Goal: Information Seeking & Learning: Find specific fact

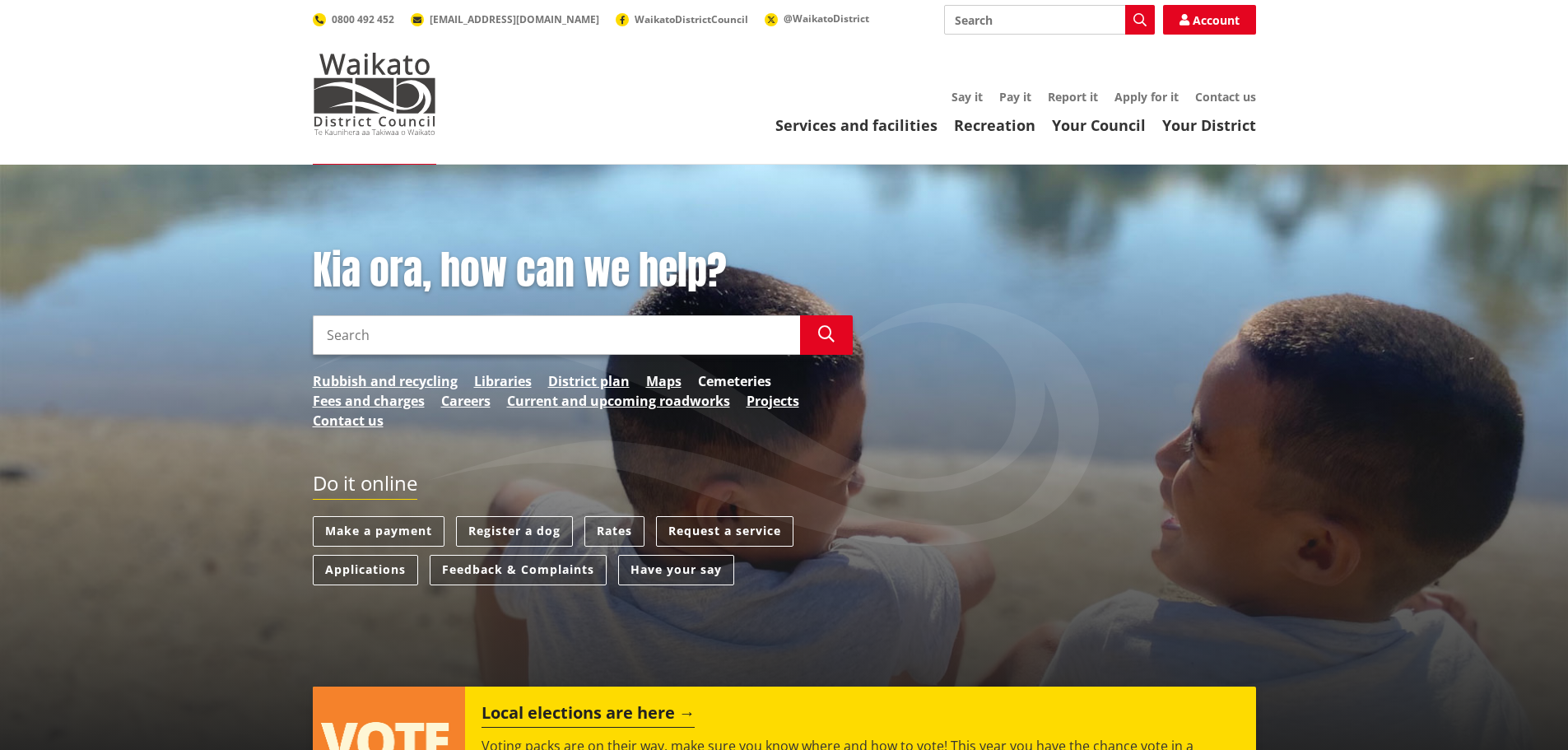
click at [727, 383] on link "Cemeteries" at bounding box center [734, 381] width 73 height 20
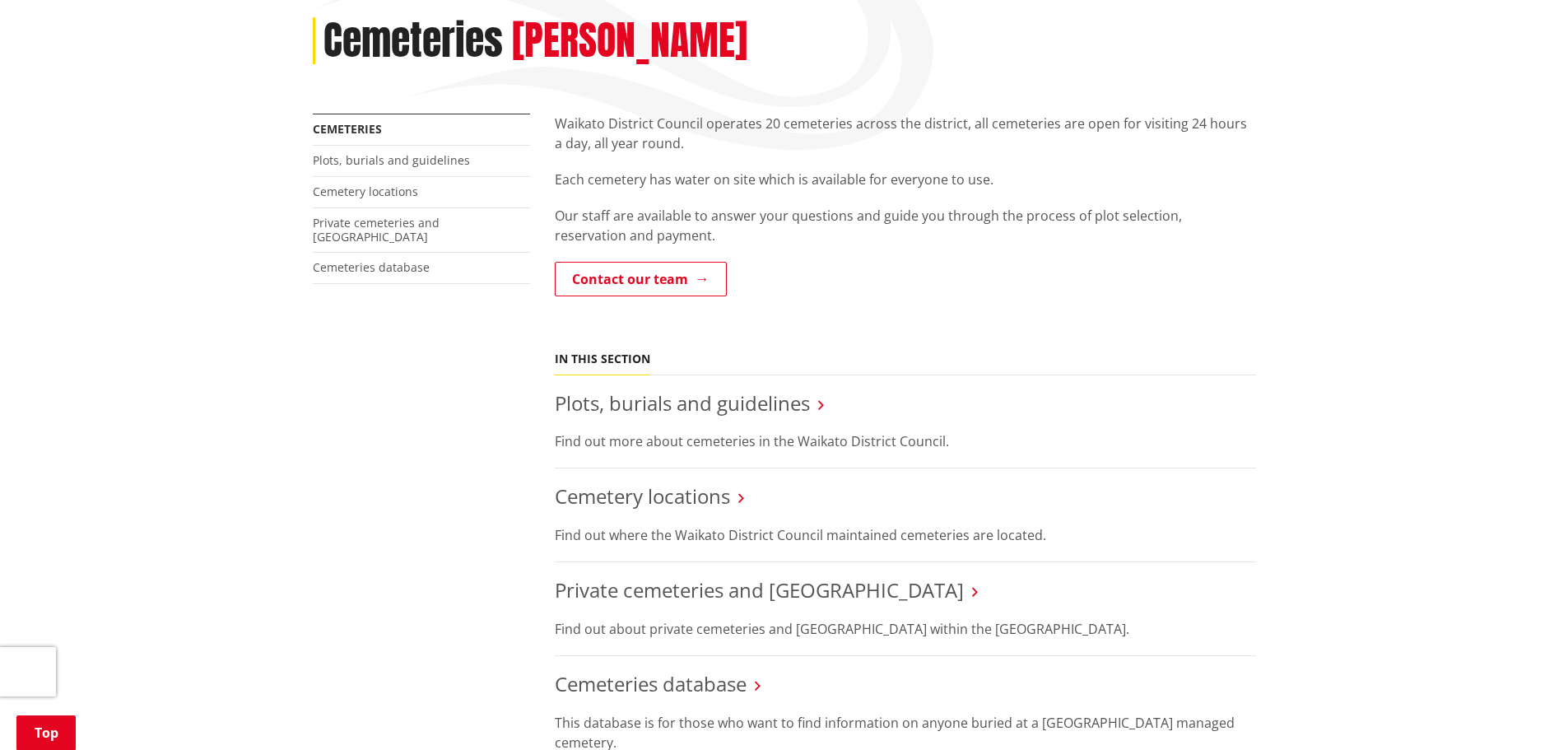
scroll to position [221, 0]
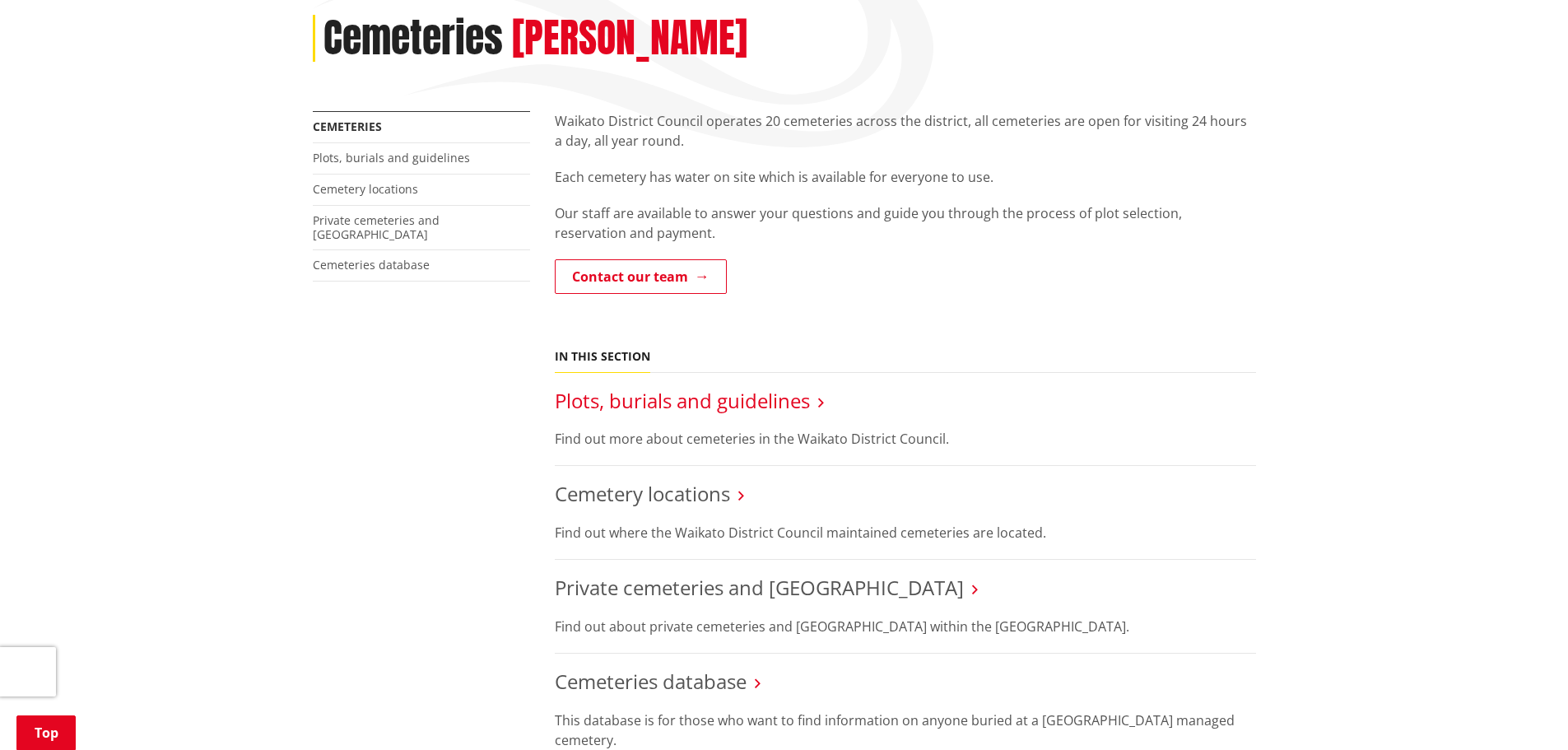
click at [670, 400] on link "Plots, burials and guidelines" at bounding box center [682, 400] width 255 height 28
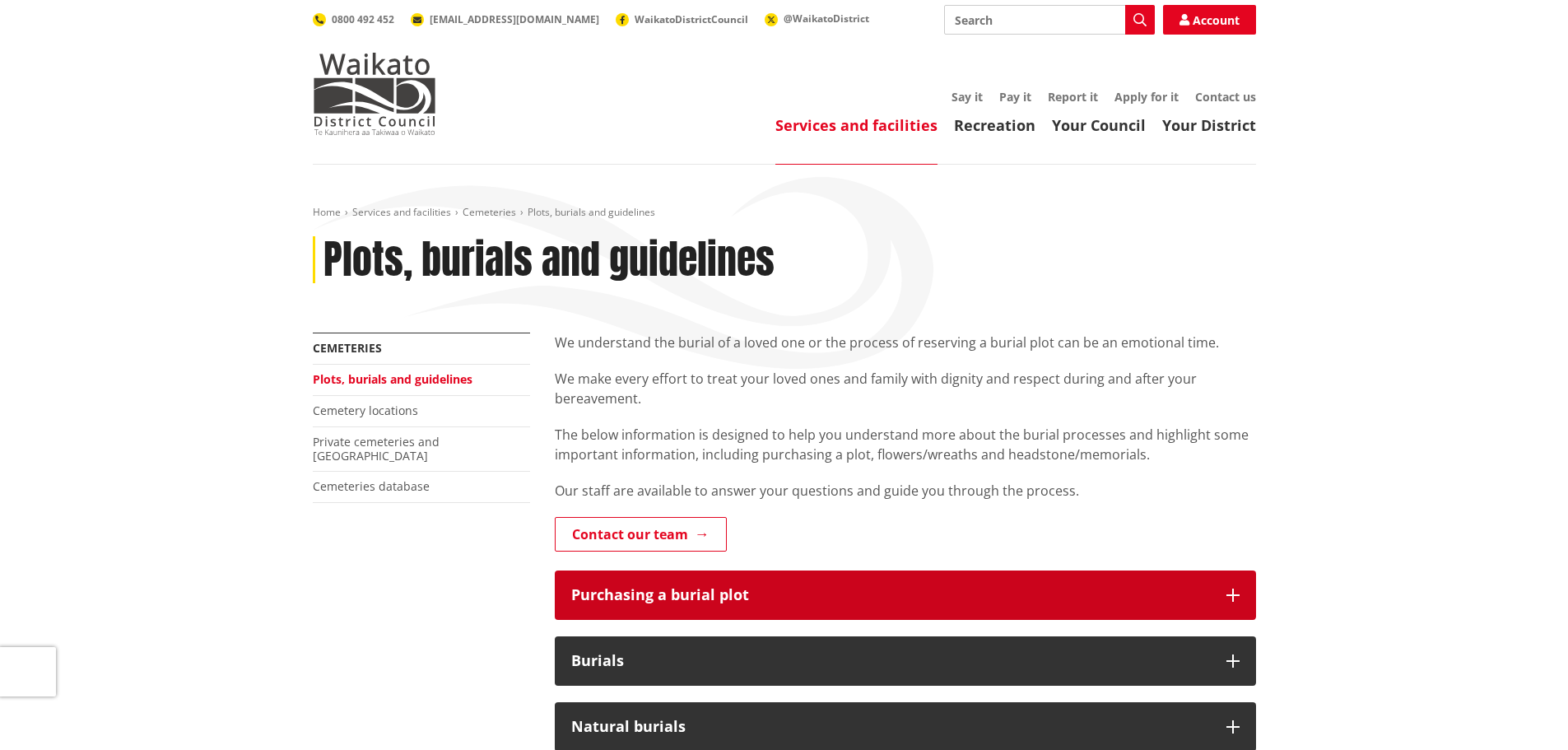
click at [1231, 594] on icon "button" at bounding box center [1234, 595] width 13 height 13
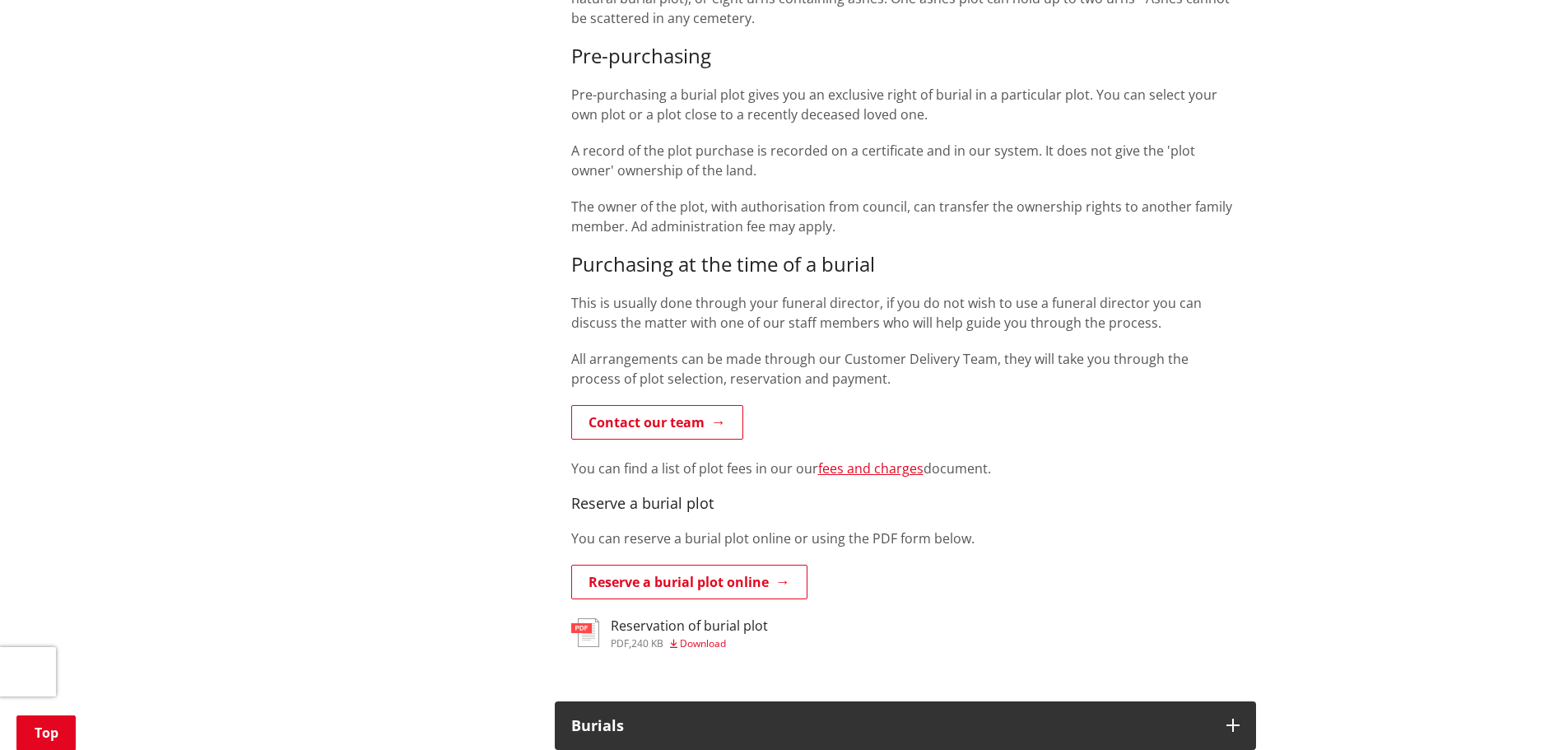
scroll to position [817, 0]
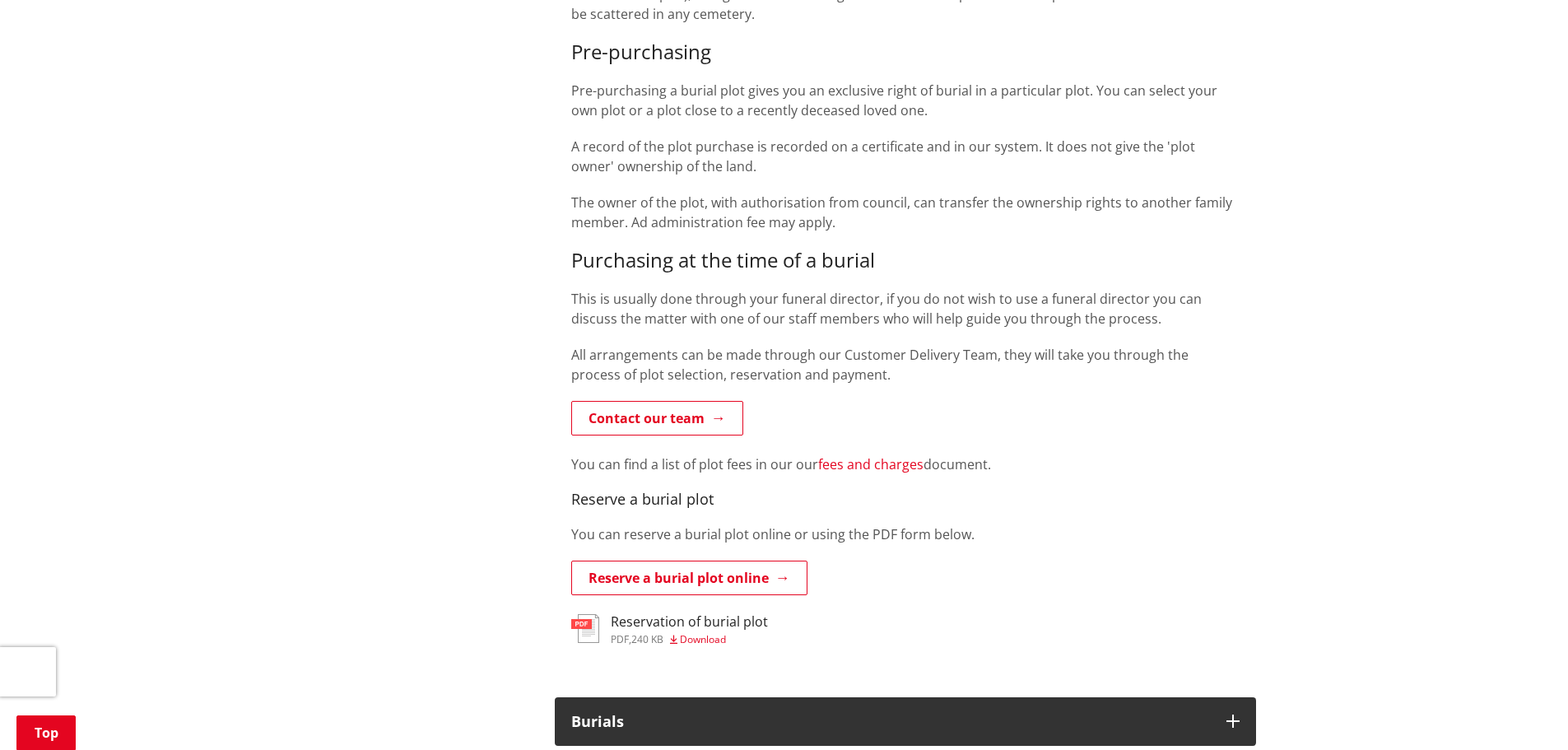
click at [873, 467] on link "fees and charges" at bounding box center [871, 463] width 105 height 18
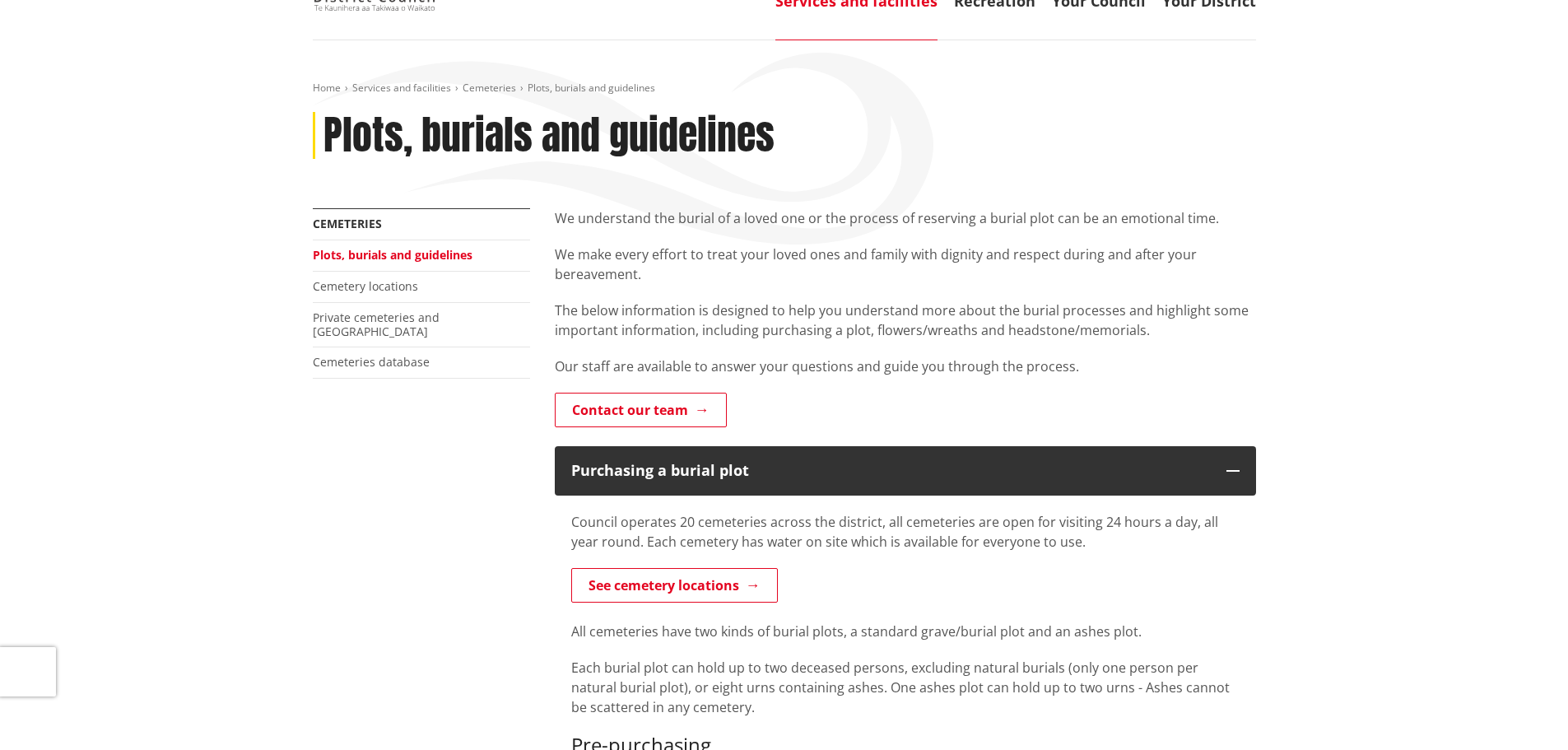
scroll to position [128, 0]
